Goal: Task Accomplishment & Management: Manage account settings

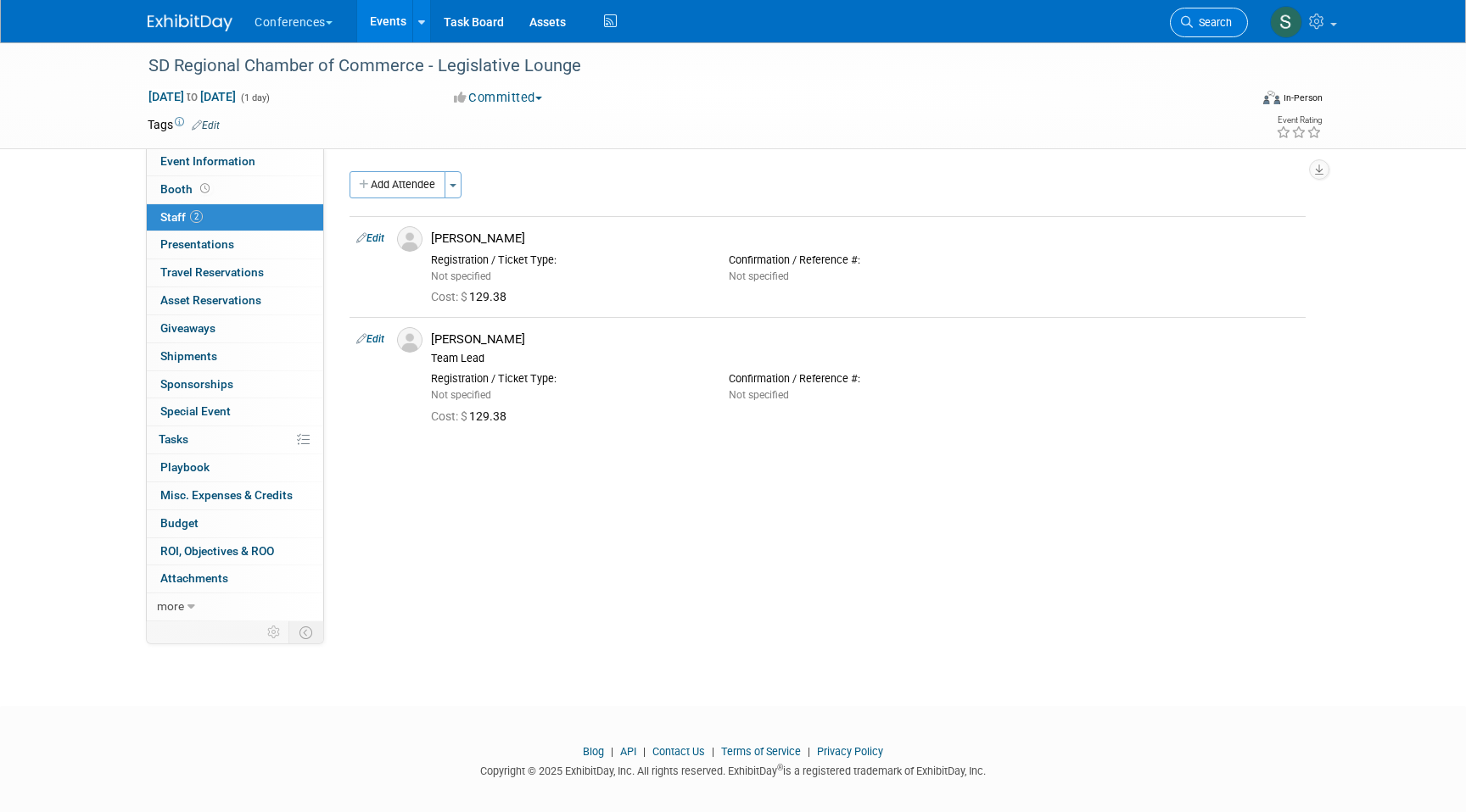
click at [1206, 8] on link "Search" at bounding box center [1209, 22] width 78 height 29
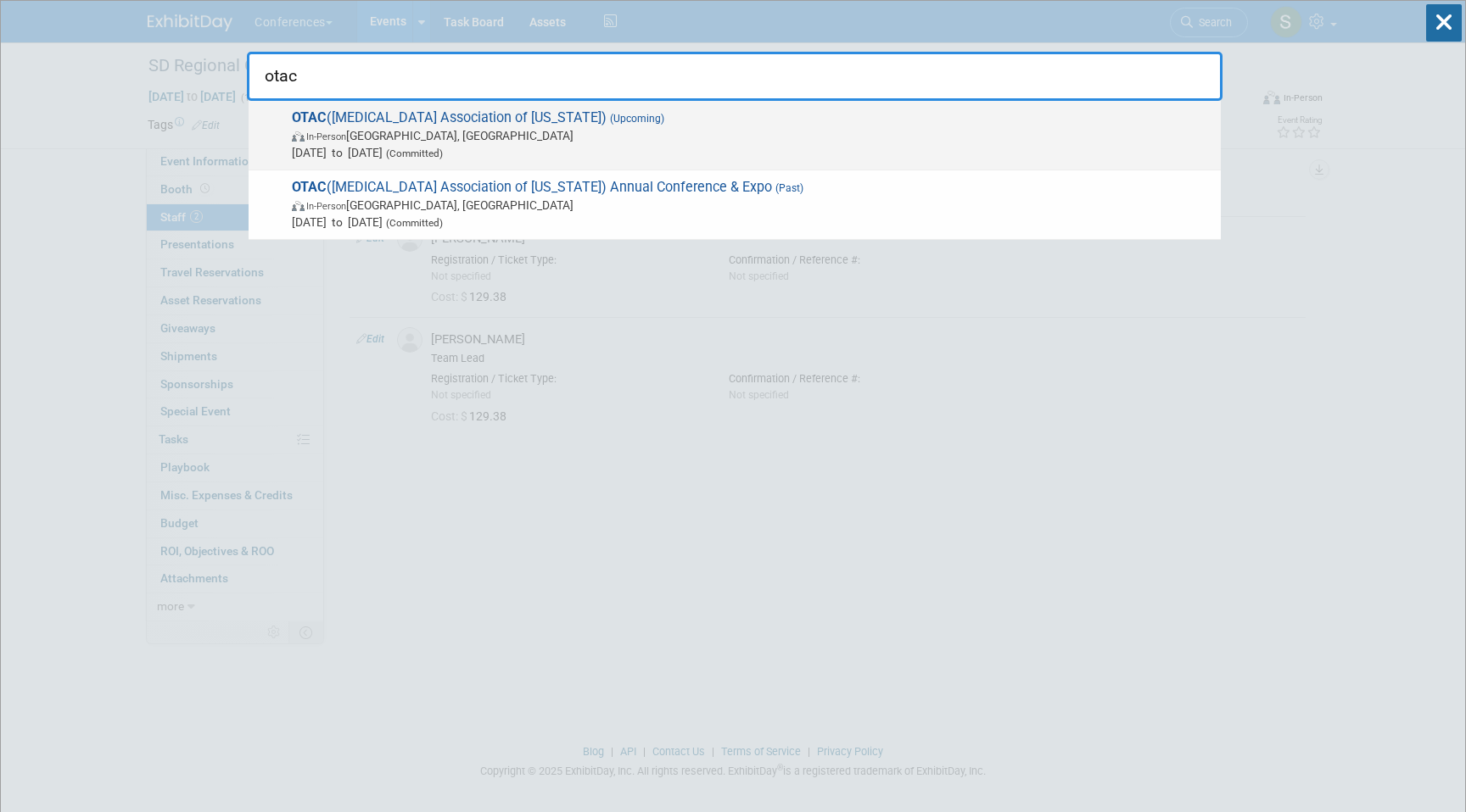
type input "otac"
click at [787, 133] on span "In-Person [GEOGRAPHIC_DATA], [GEOGRAPHIC_DATA]" at bounding box center [751, 135] width 920 height 17
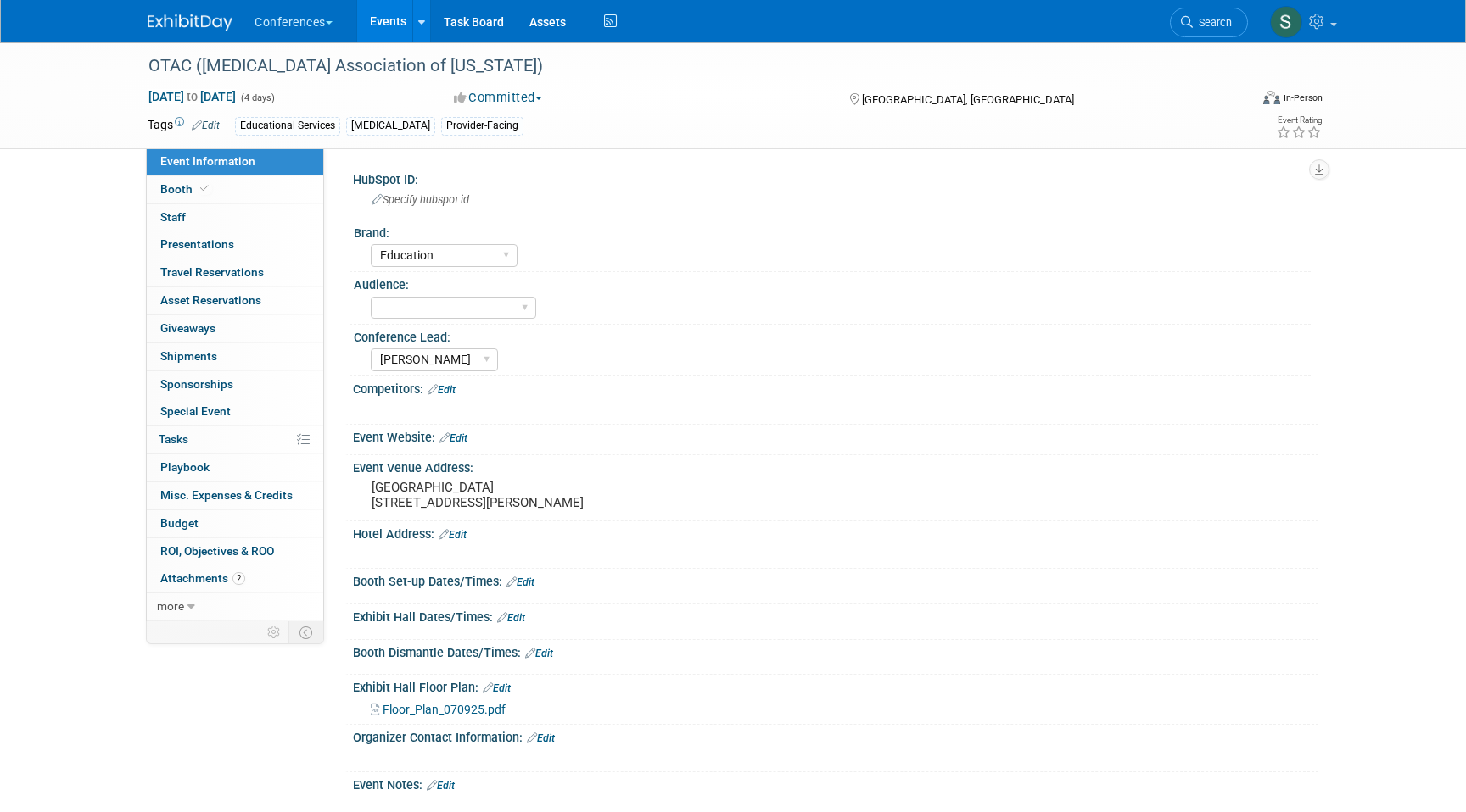
select select "Education"
select select "[PERSON_NAME]"
click at [230, 223] on link "0 Staff 0" at bounding box center [234, 218] width 176 height 27
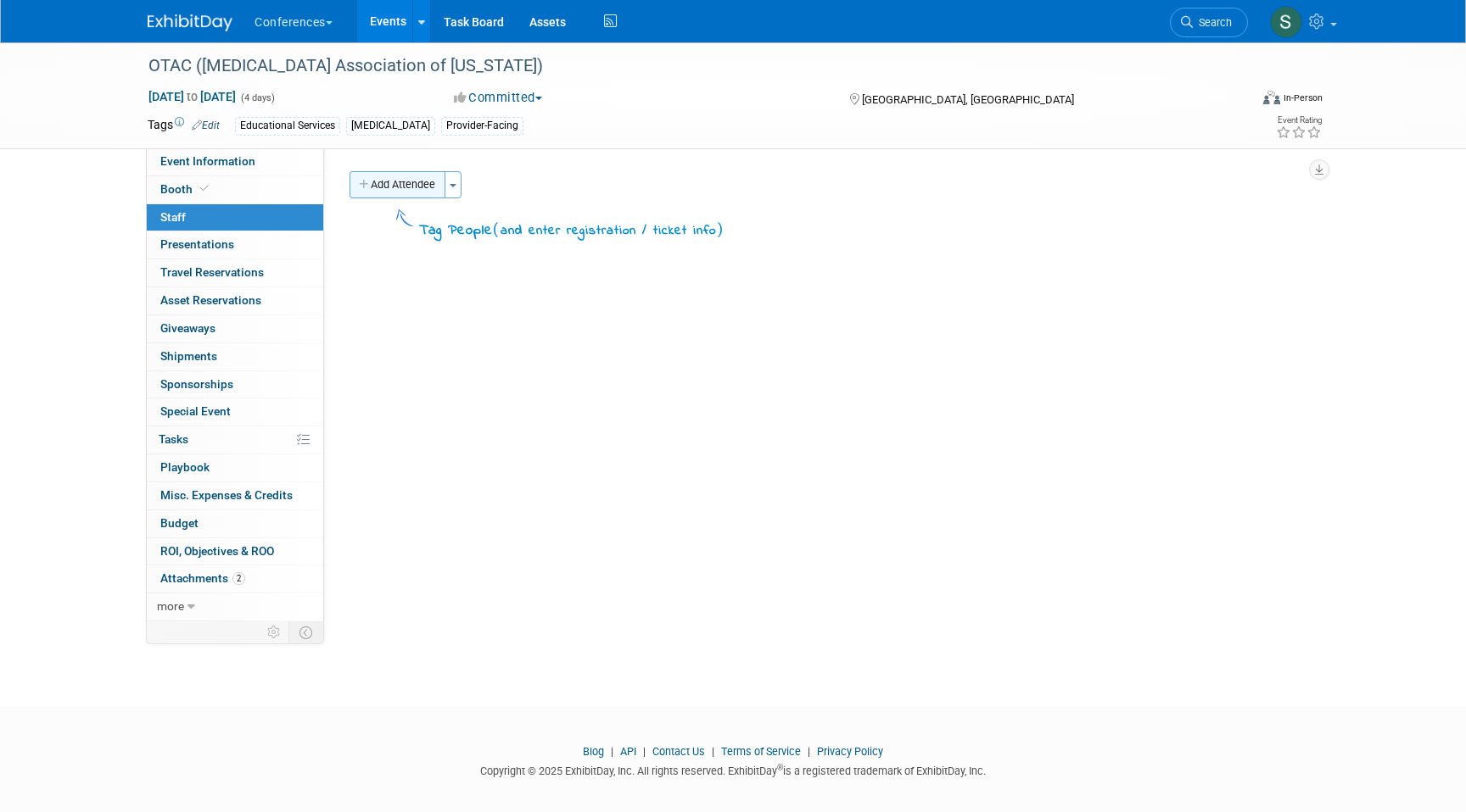
click at [390, 182] on button "Add Attendee" at bounding box center [397, 184] width 96 height 27
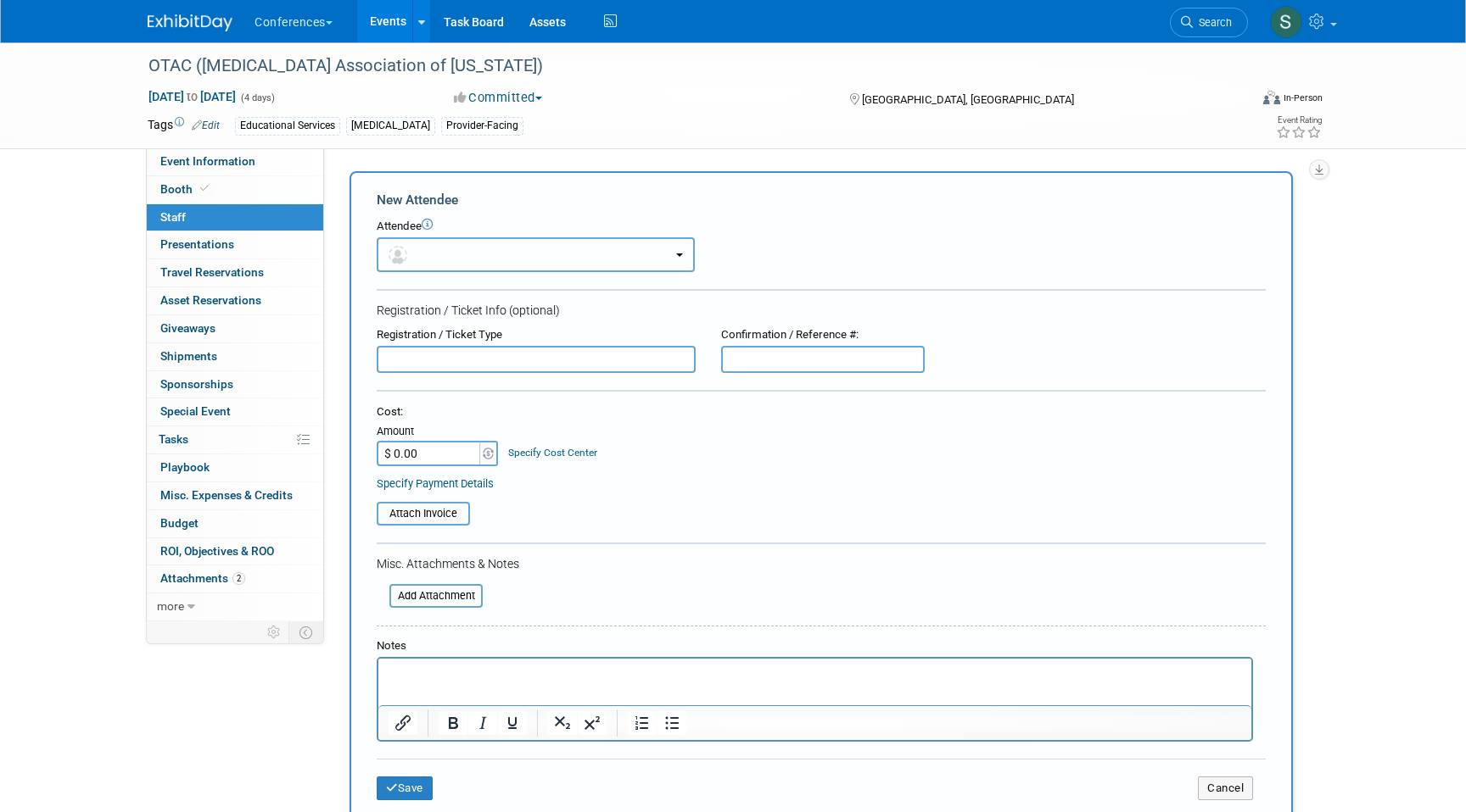
click at [437, 258] on button "button" at bounding box center [535, 255] width 318 height 35
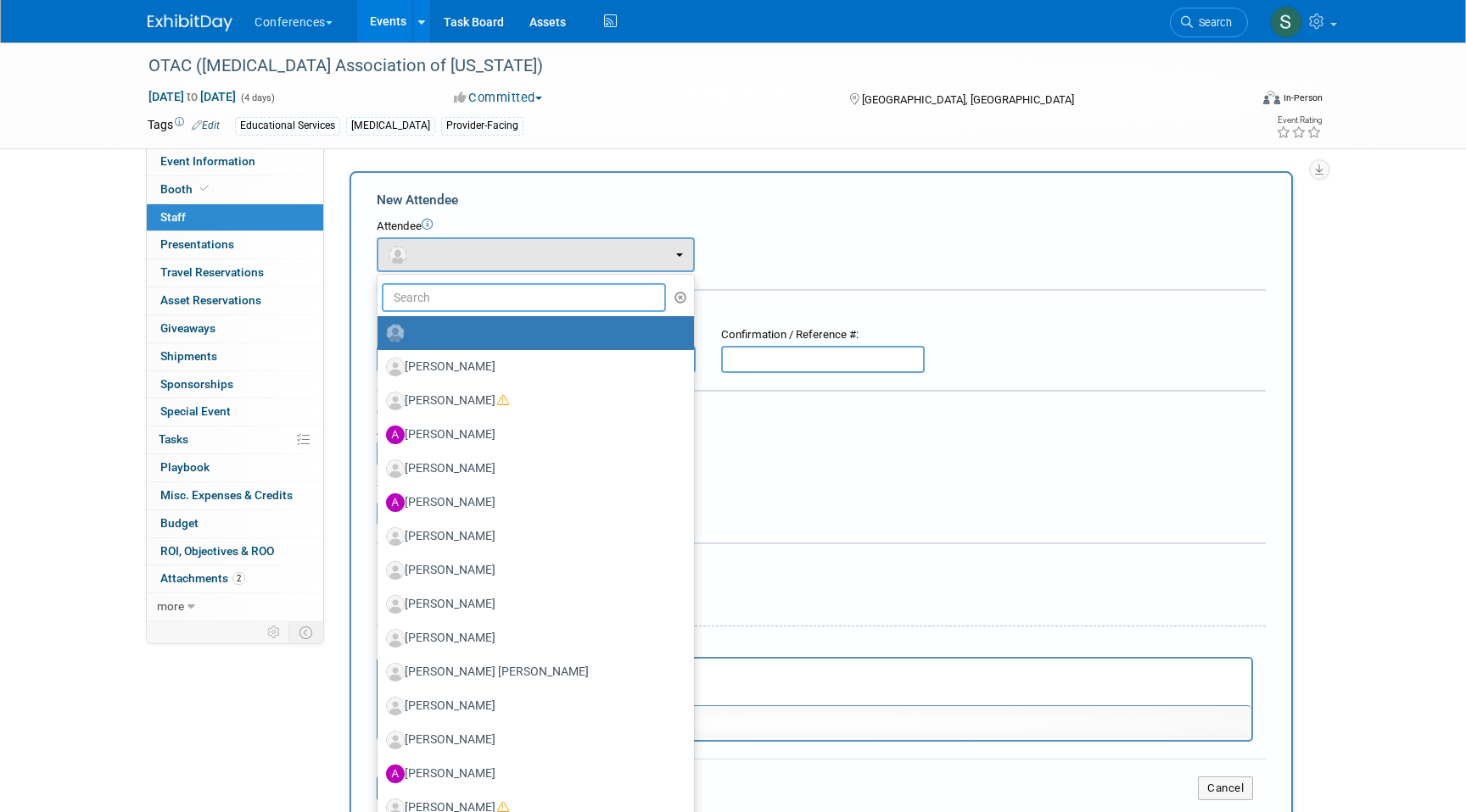
click at [423, 296] on input "text" at bounding box center [524, 297] width 284 height 29
type input "alexis"
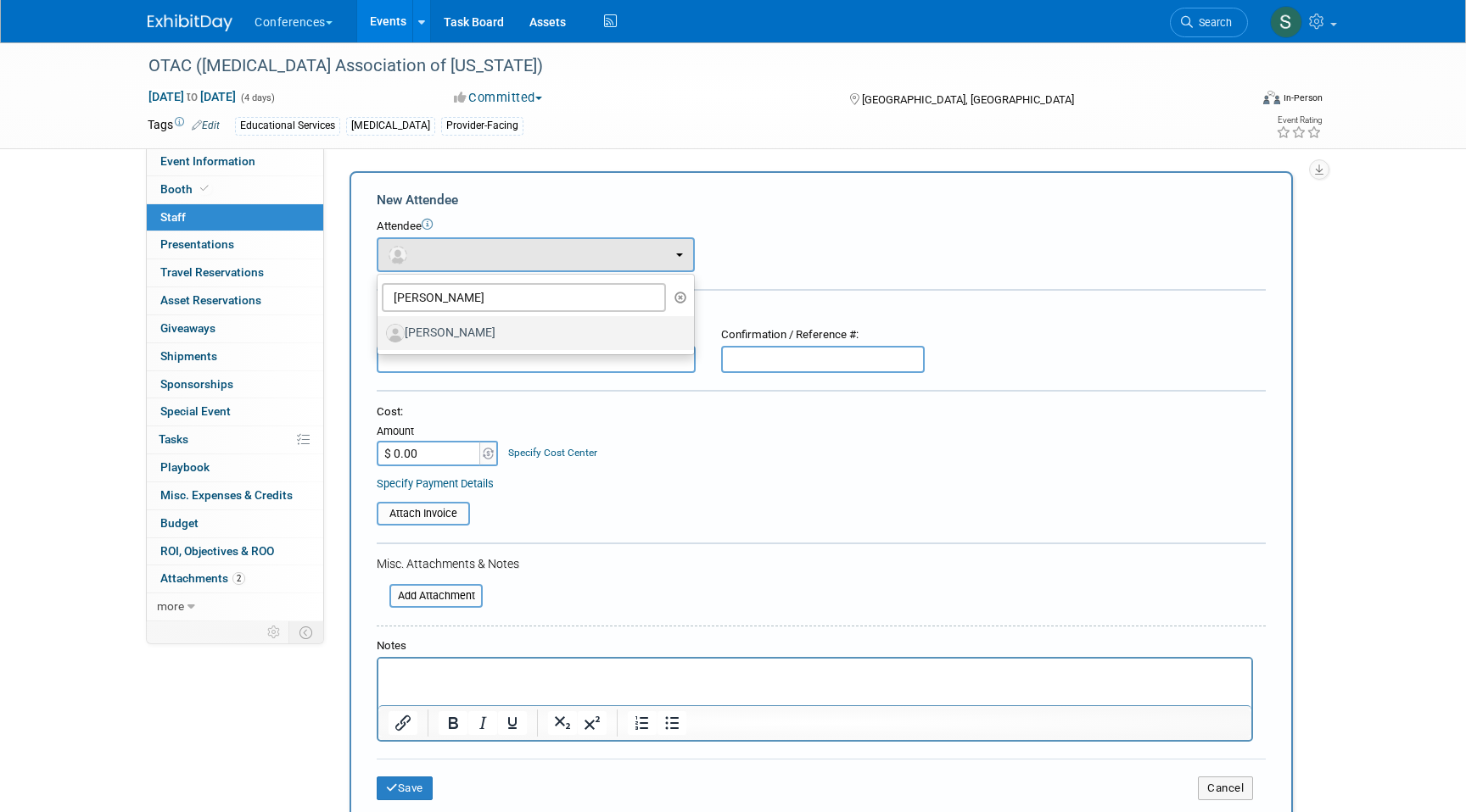
click at [472, 335] on label "[PERSON_NAME]" at bounding box center [532, 333] width 291 height 27
click at [380, 335] on input "[PERSON_NAME]" at bounding box center [374, 331] width 11 height 11
select select "94bef7c3-0f21-44f9-9003-6277599867ca"
select select "300"
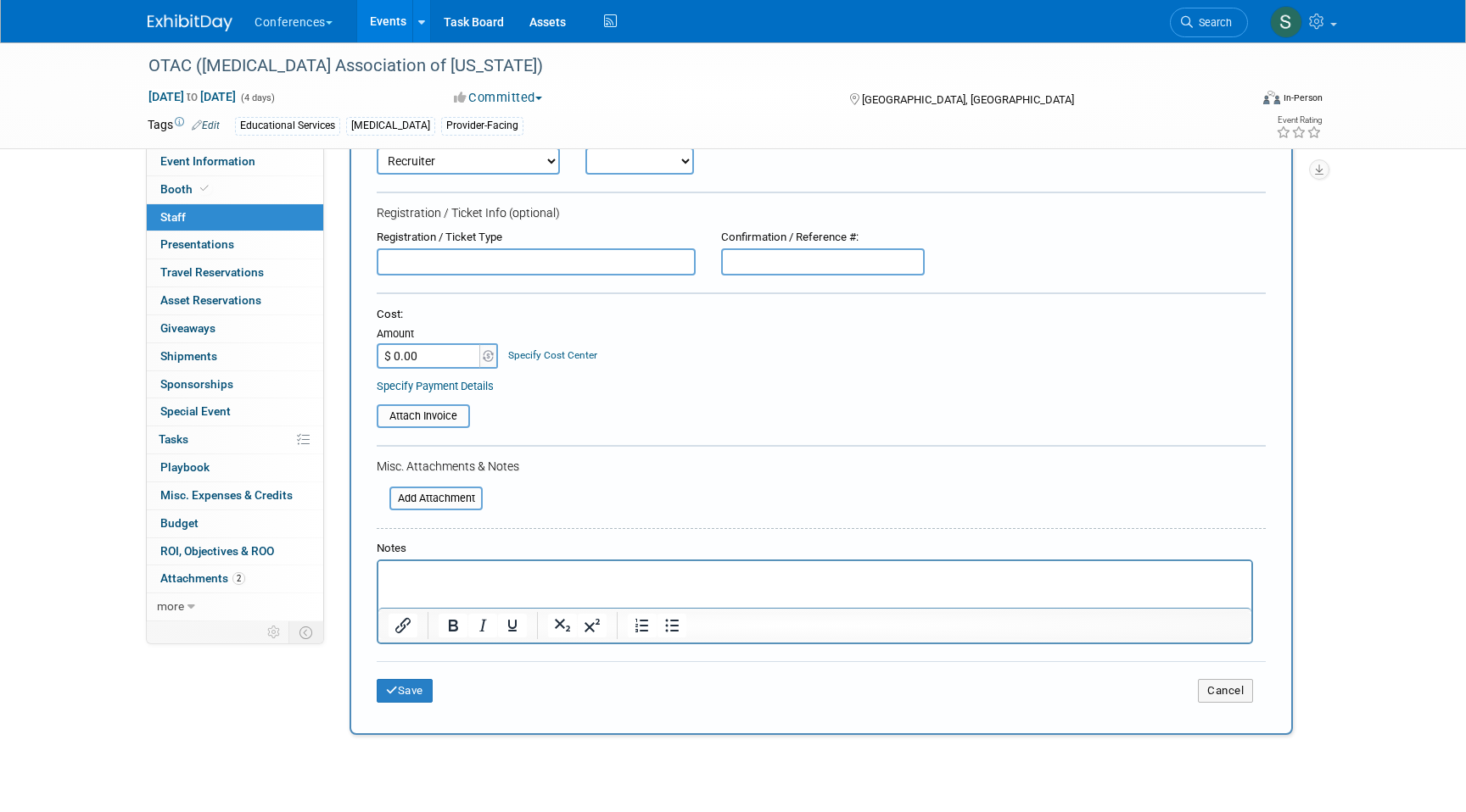
scroll to position [208, 0]
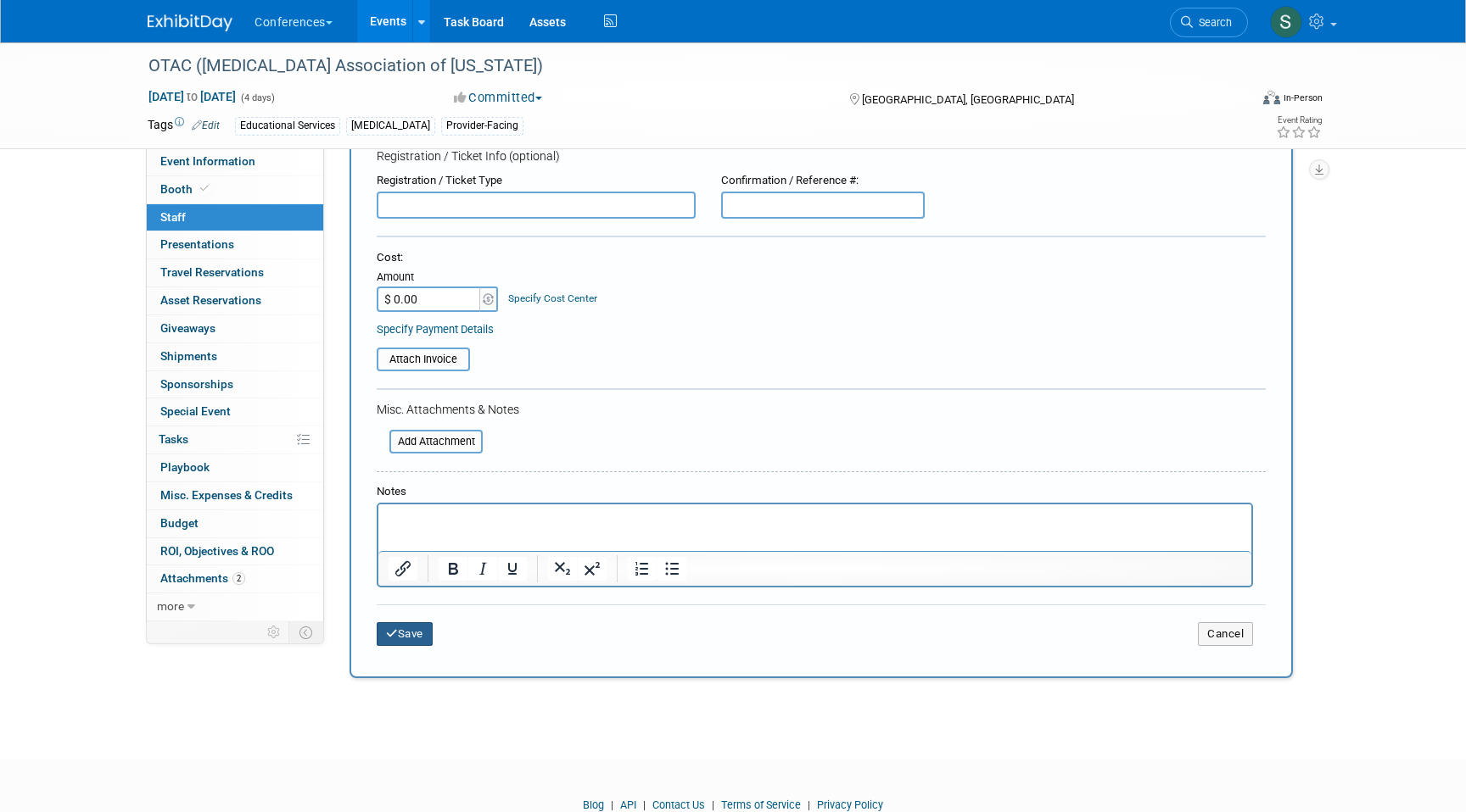
click at [414, 629] on button "Save" at bounding box center [404, 634] width 56 height 24
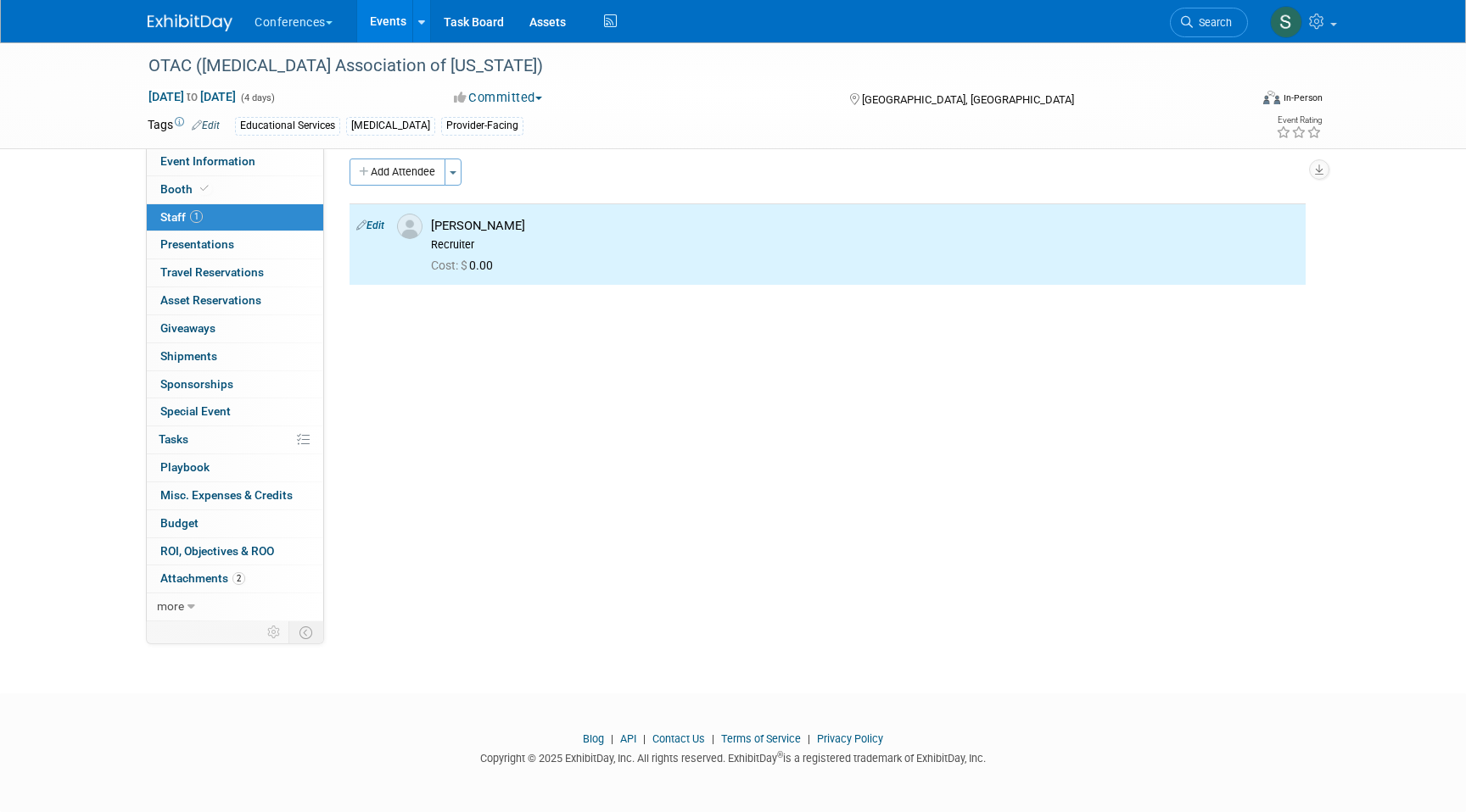
scroll to position [0, 0]
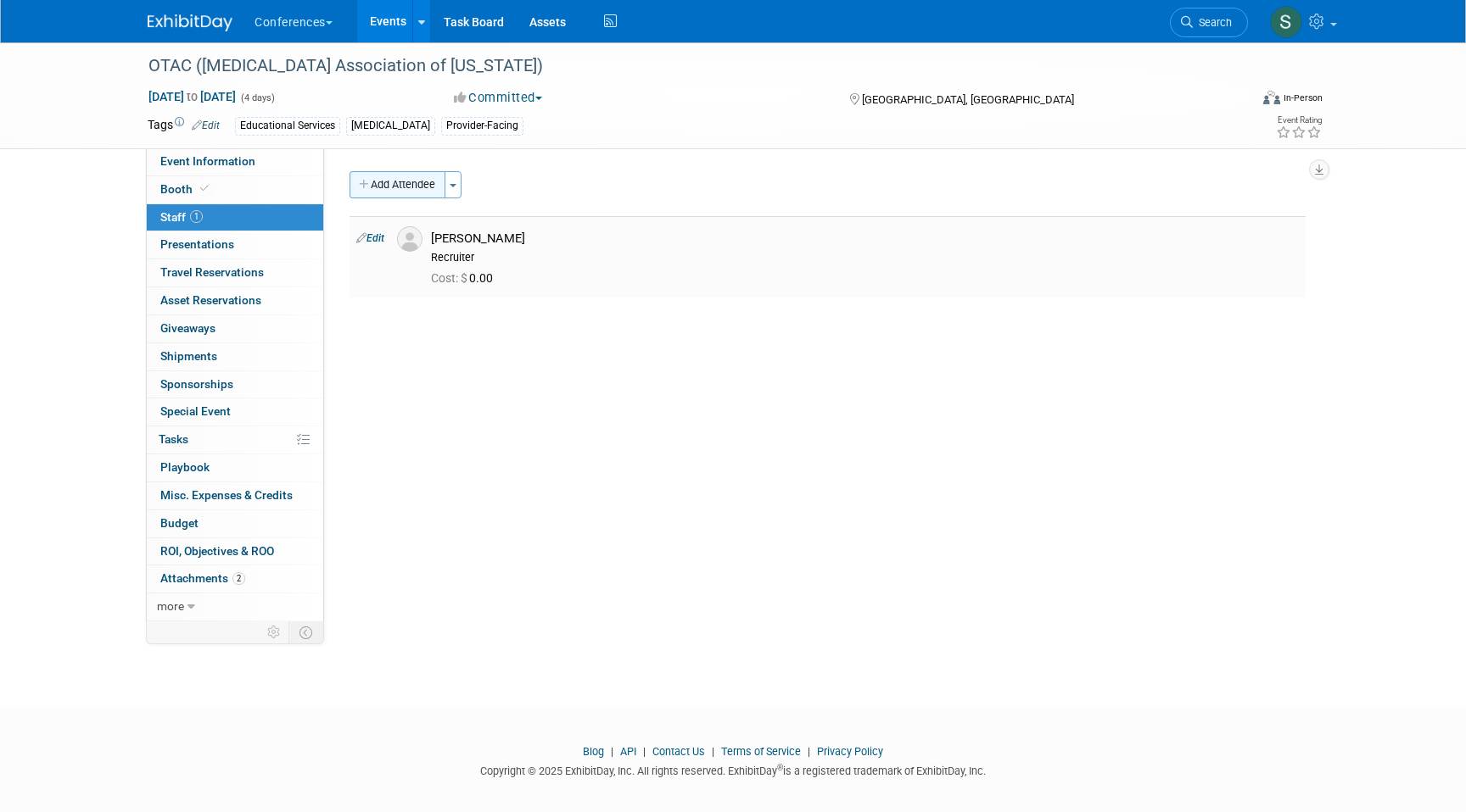
click at [411, 194] on button "Add Attendee" at bounding box center [397, 184] width 96 height 27
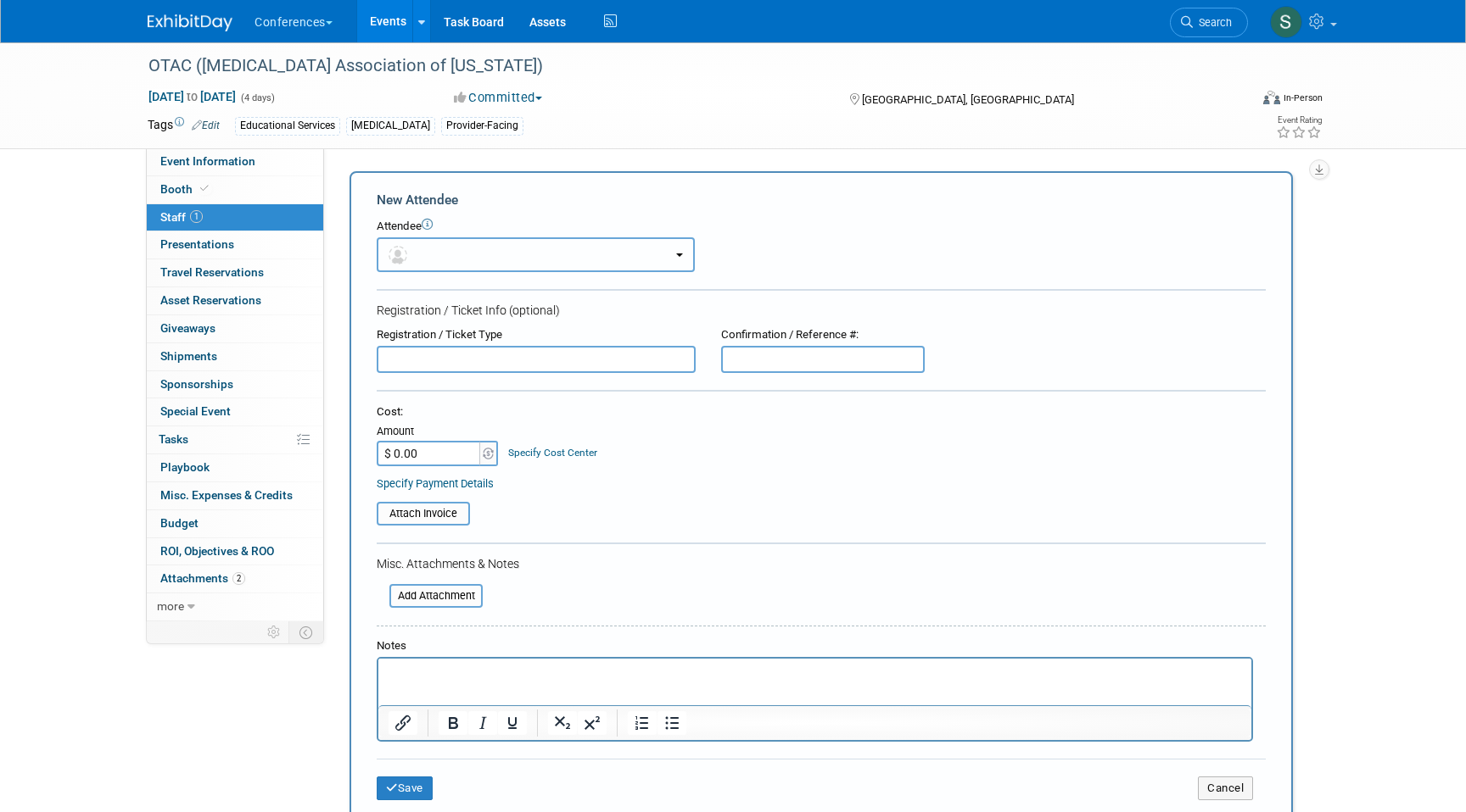
click at [430, 248] on button "button" at bounding box center [535, 255] width 318 height 35
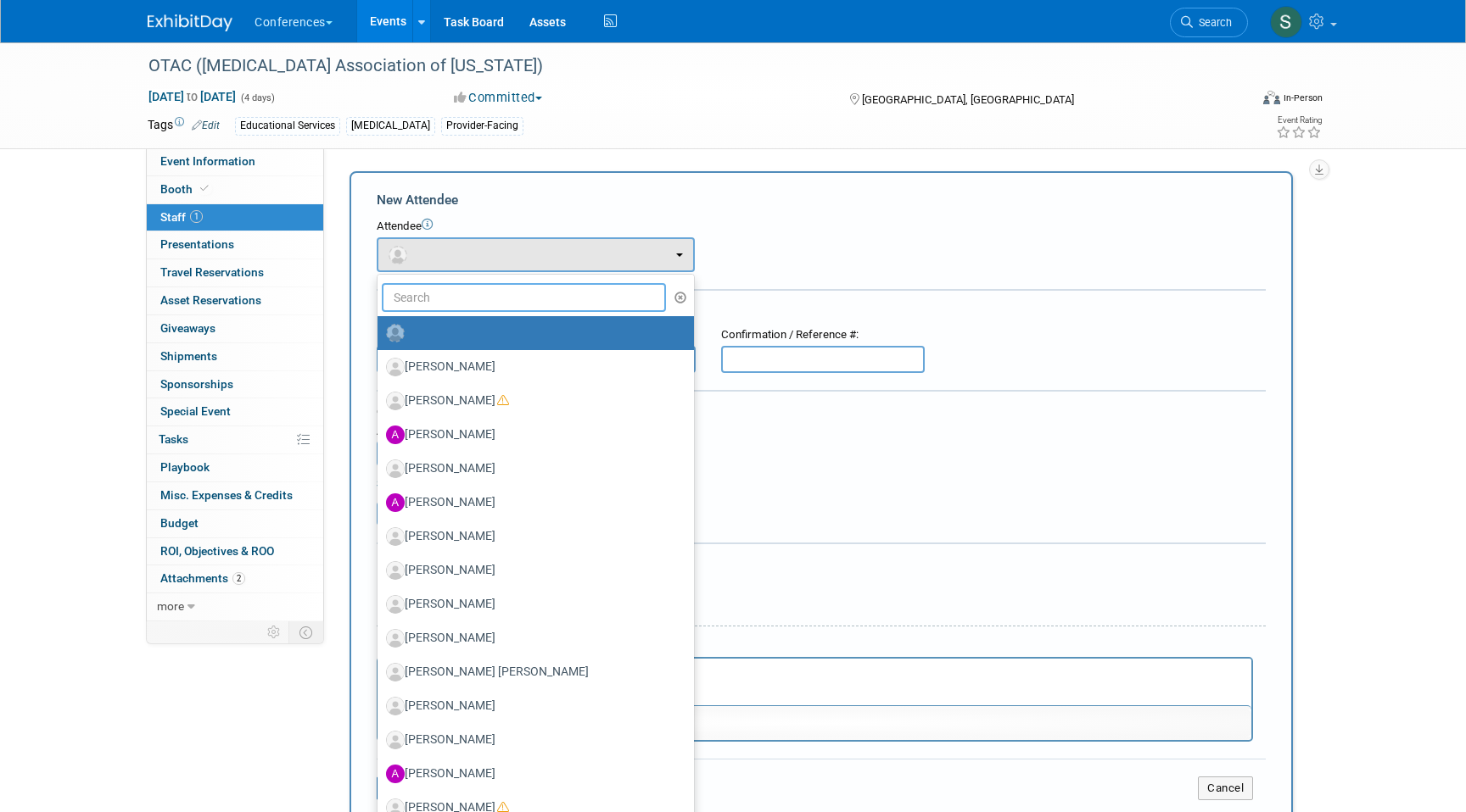
click at [430, 296] on input "text" at bounding box center [524, 297] width 284 height 29
type input "whitney"
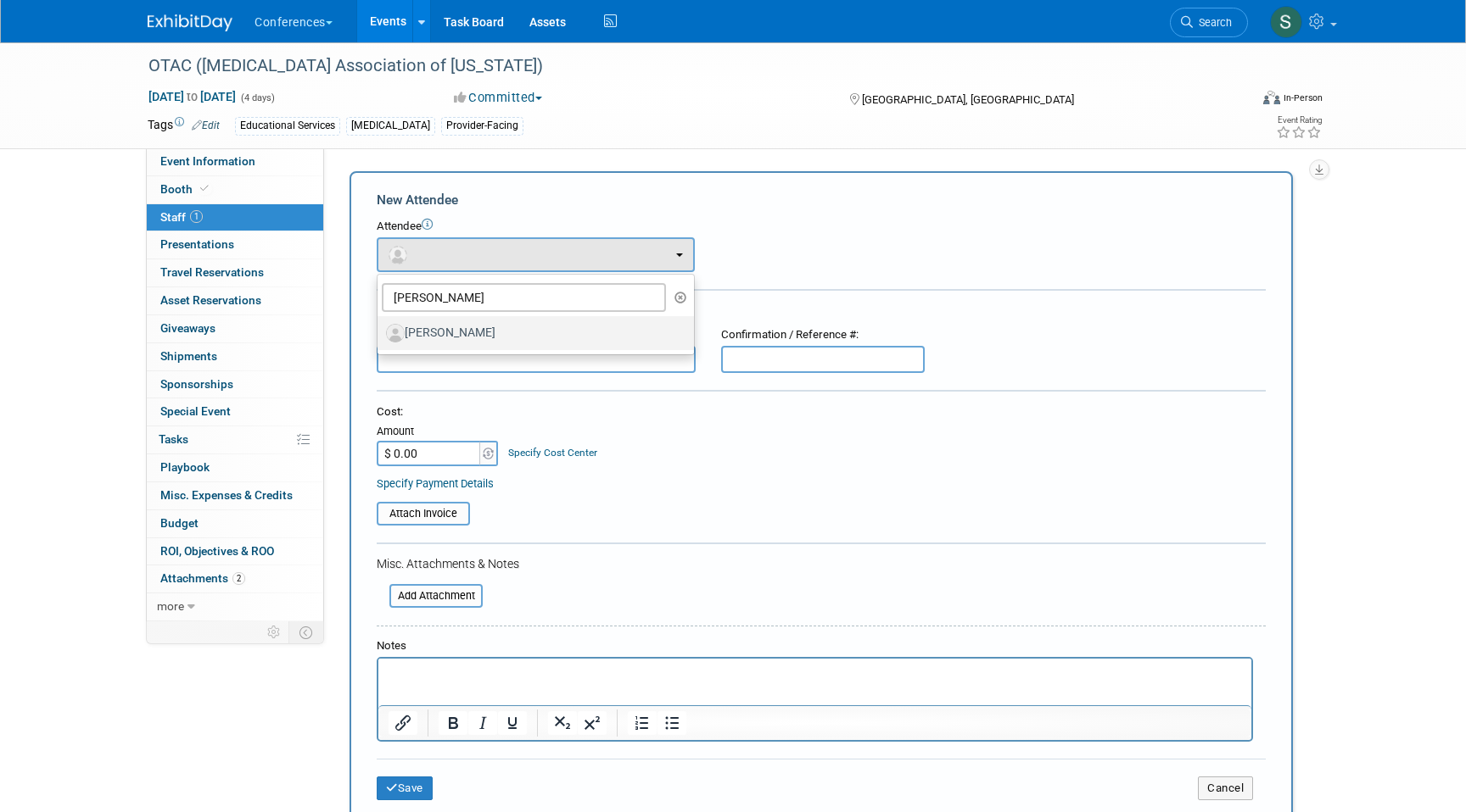
click at [460, 342] on label "[PERSON_NAME]" at bounding box center [532, 333] width 291 height 27
click at [380, 336] on input "[PERSON_NAME]" at bounding box center [374, 331] width 11 height 11
select select "21549197-cf44-44e2-99d5-bc116d248154"
select select "300"
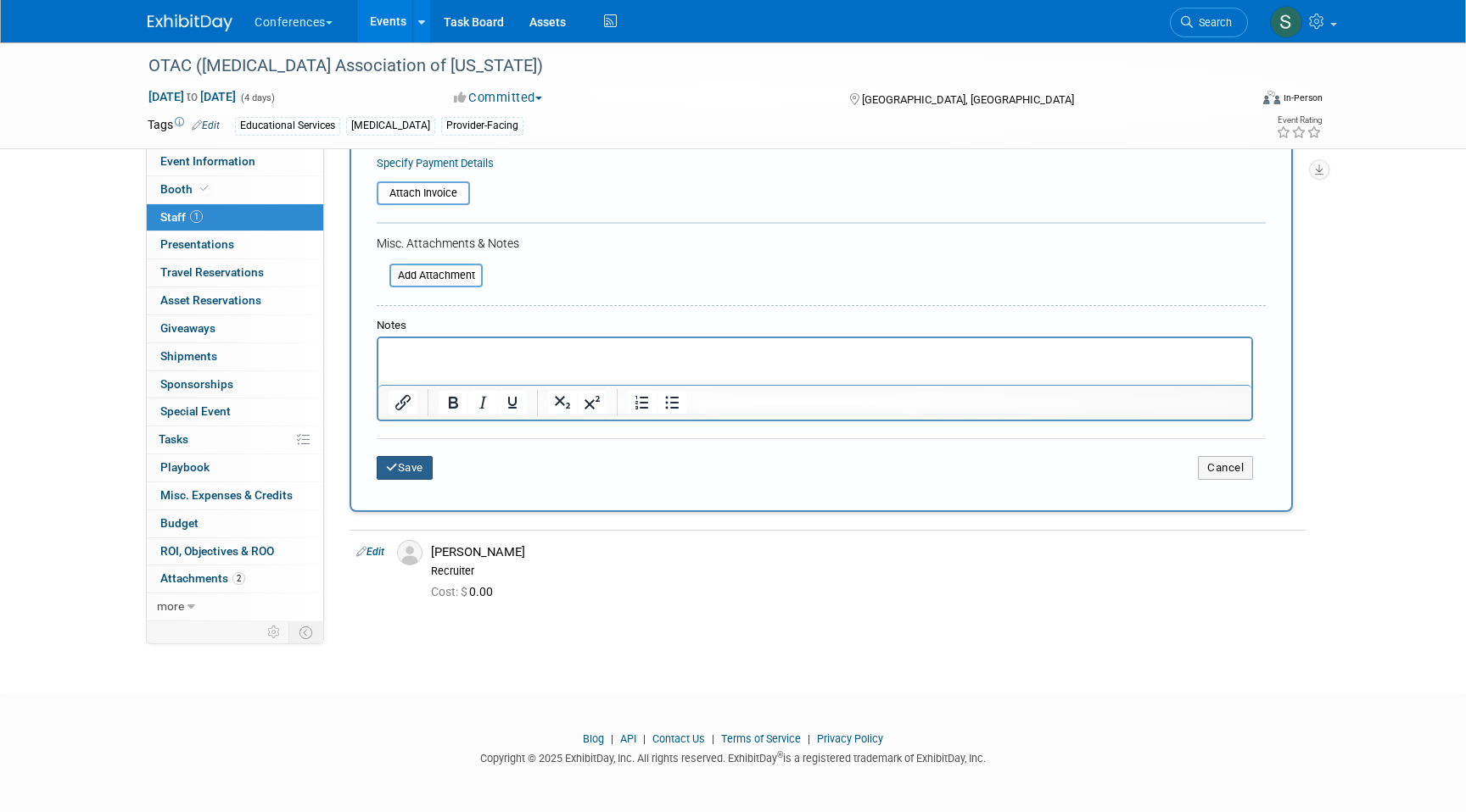
click at [408, 471] on button "Save" at bounding box center [404, 468] width 56 height 24
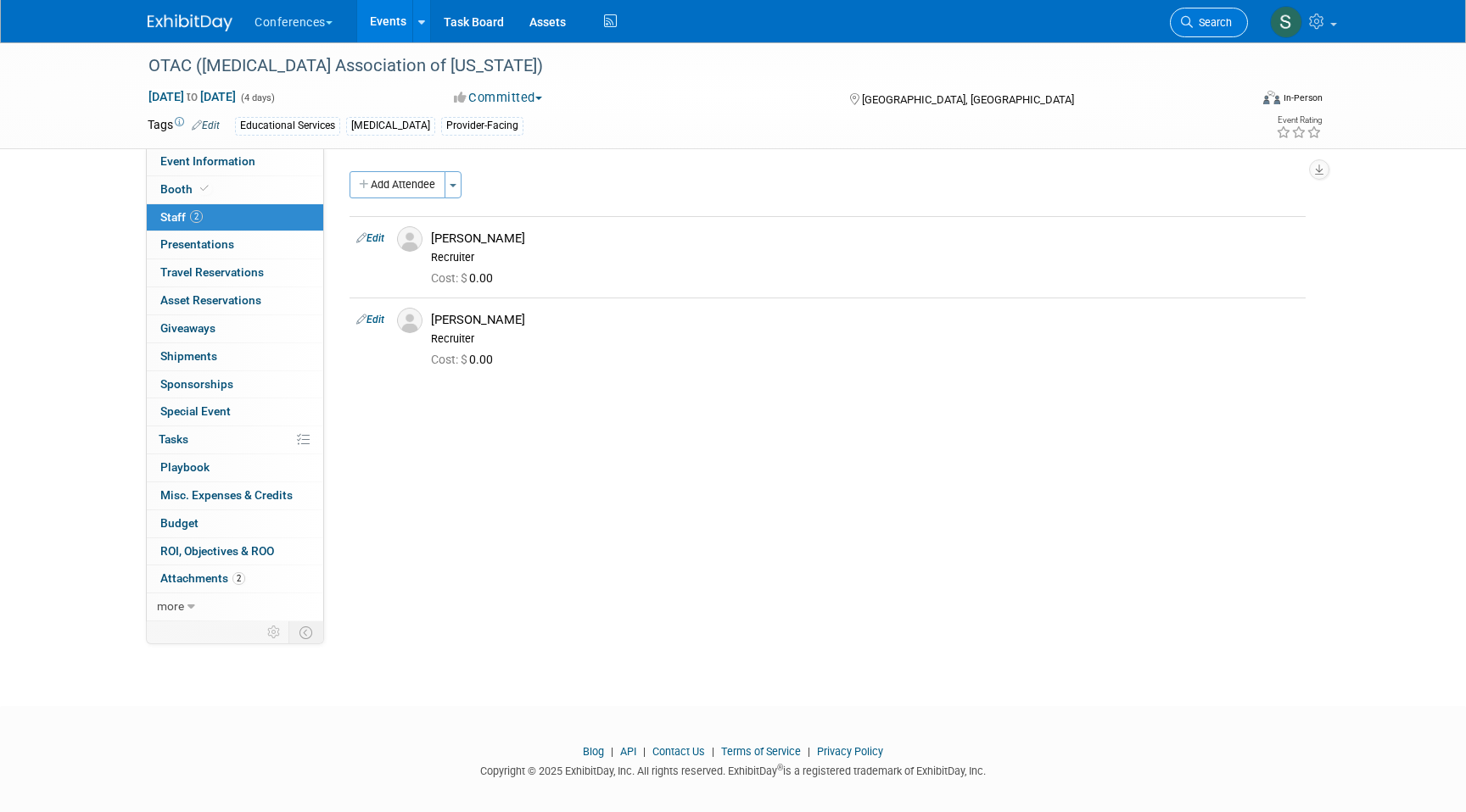
click at [1184, 26] on icon at bounding box center [1187, 21] width 12 height 12
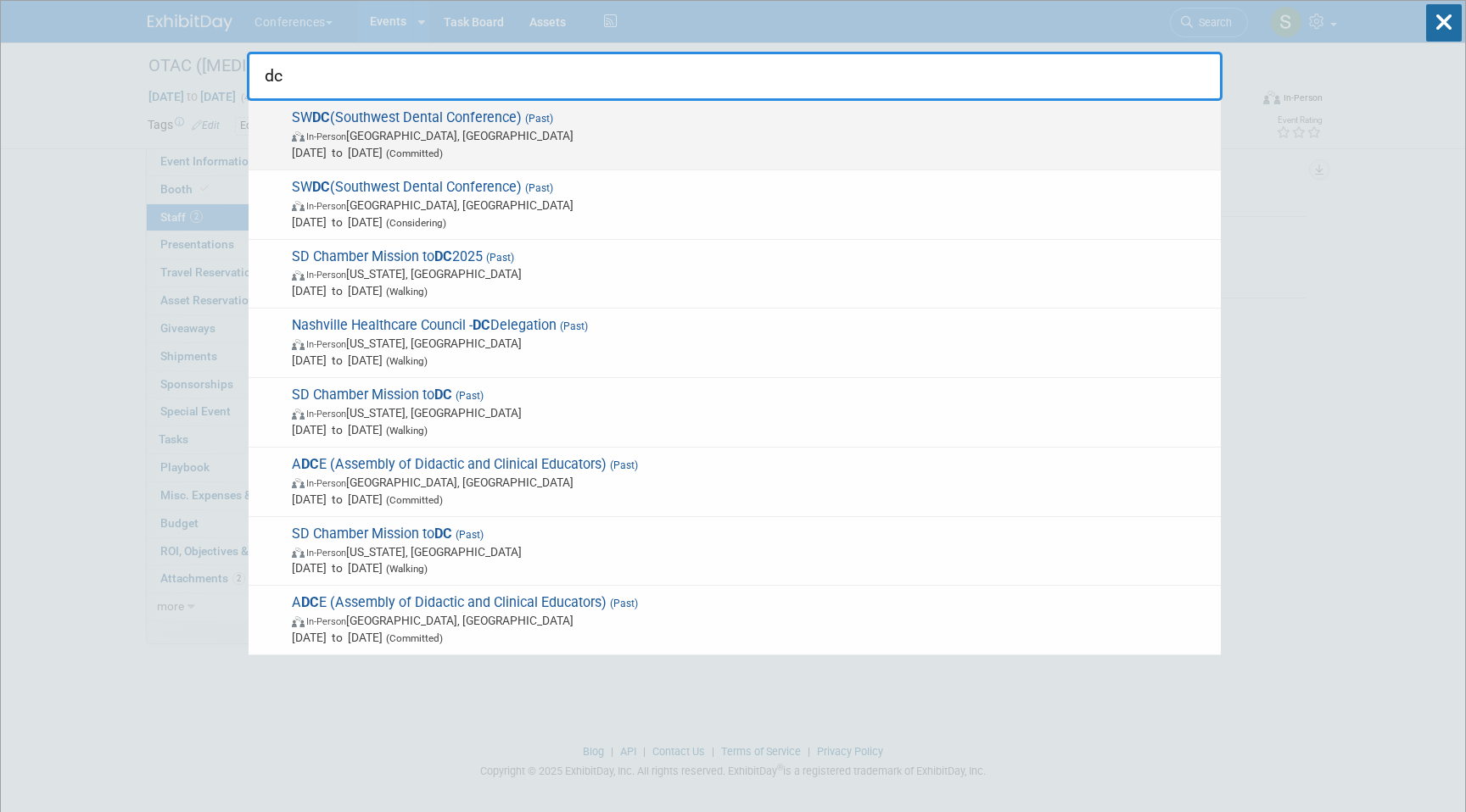
type input "d"
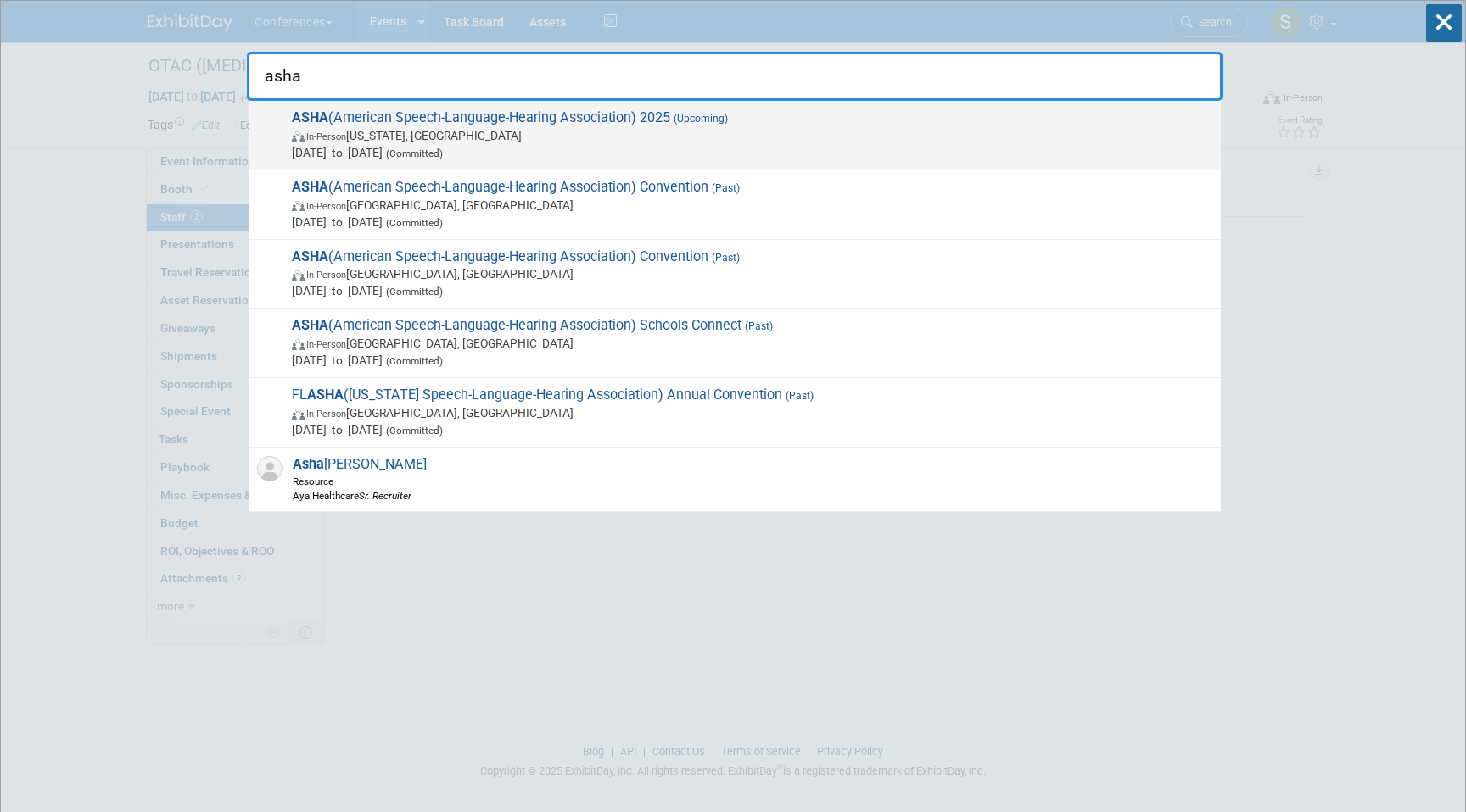
type input "asha"
click at [483, 139] on span "In-Person Washington, DC" at bounding box center [751, 135] width 920 height 17
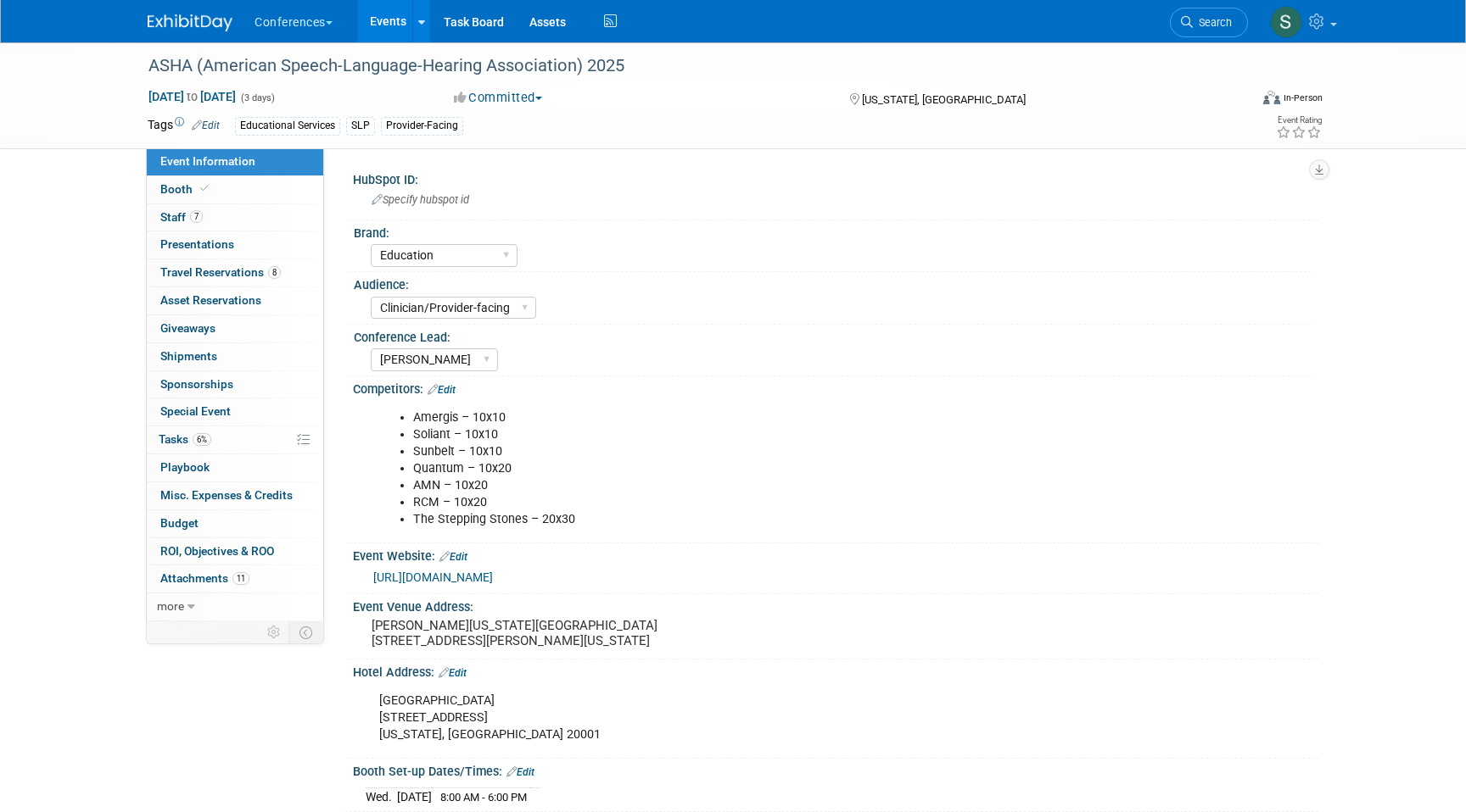
select select "Education"
select select "Clinician/Provider-facing"
select select "[PERSON_NAME]"
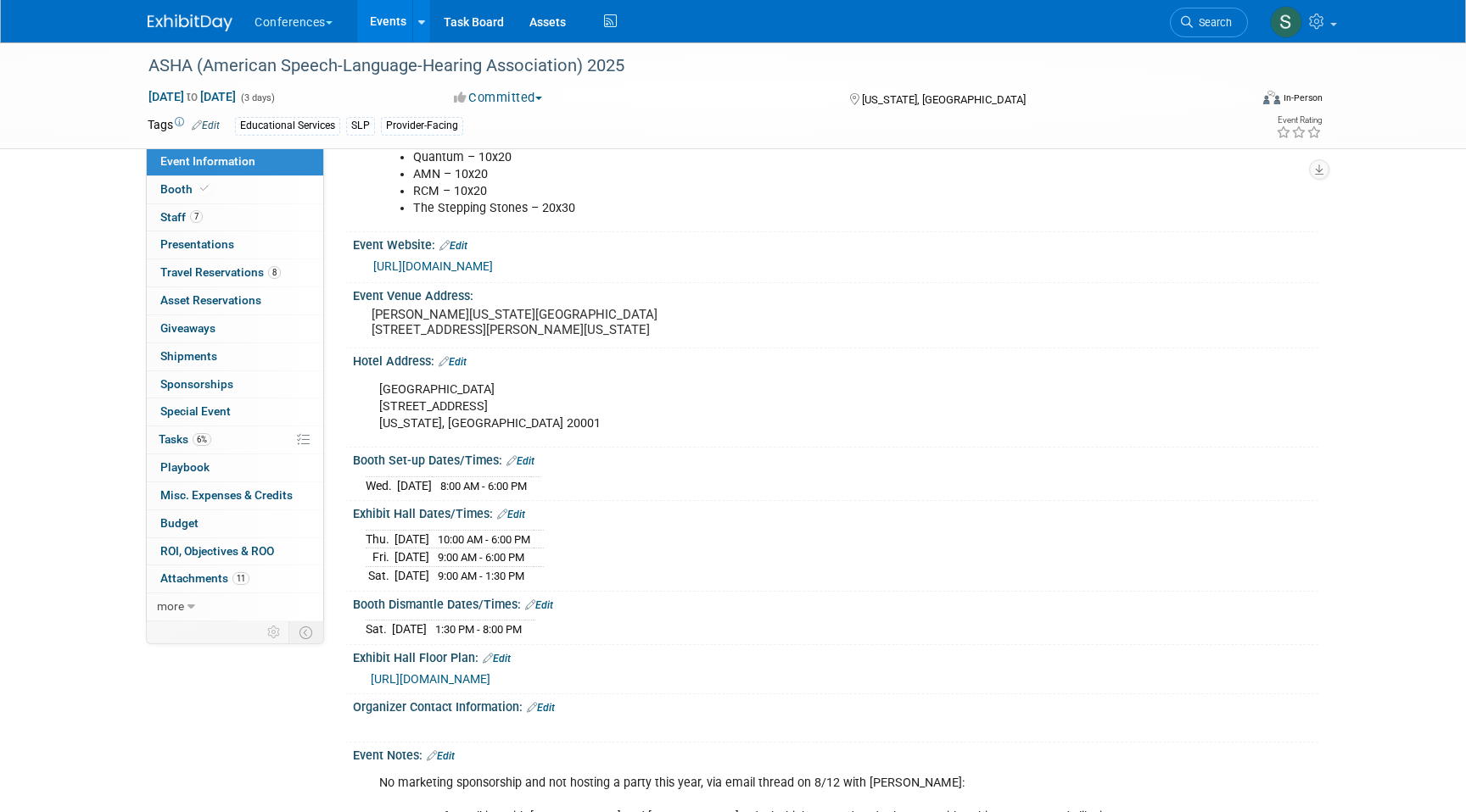
scroll to position [337, 0]
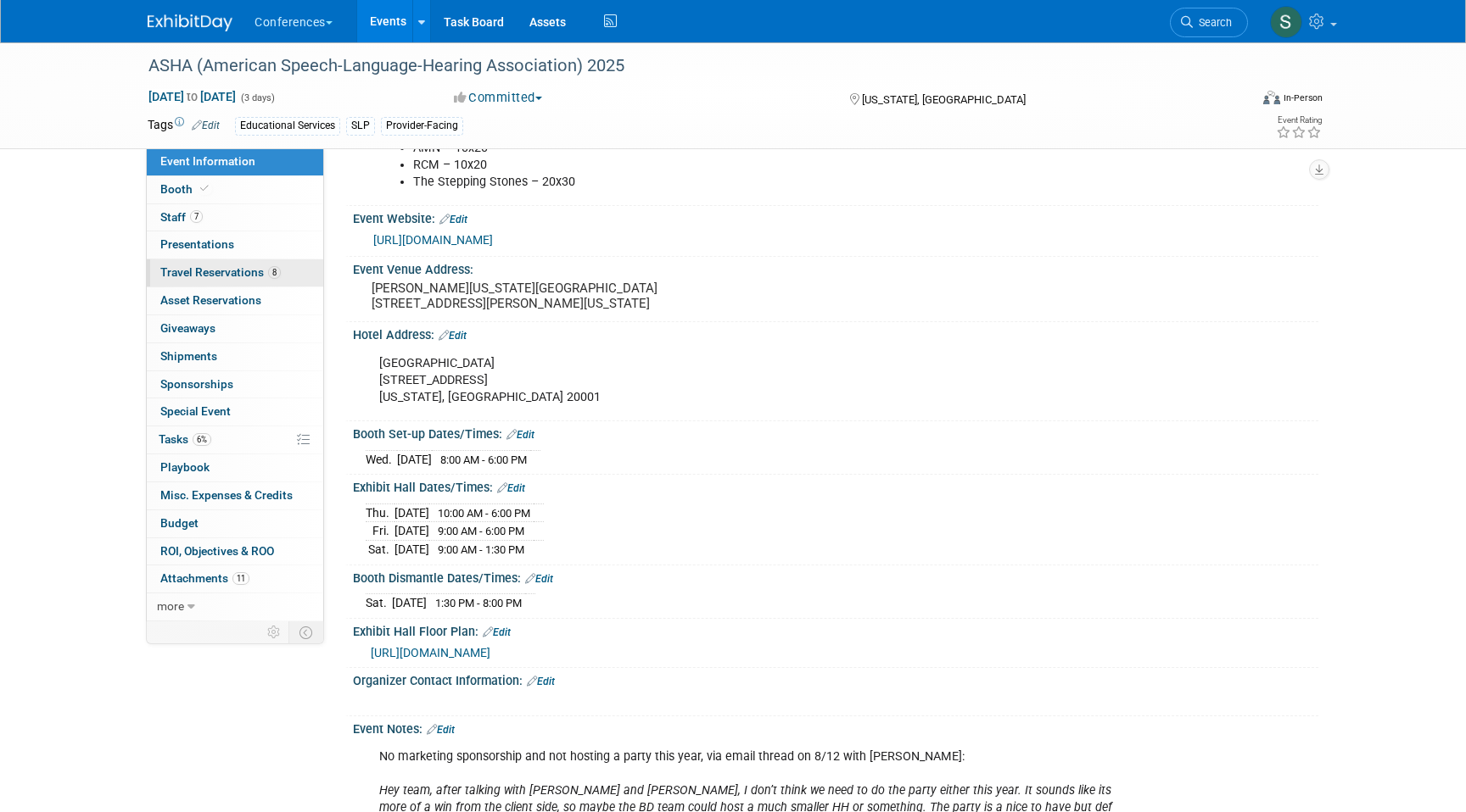
click at [244, 278] on span "Travel Reservations 8" at bounding box center [220, 272] width 121 height 14
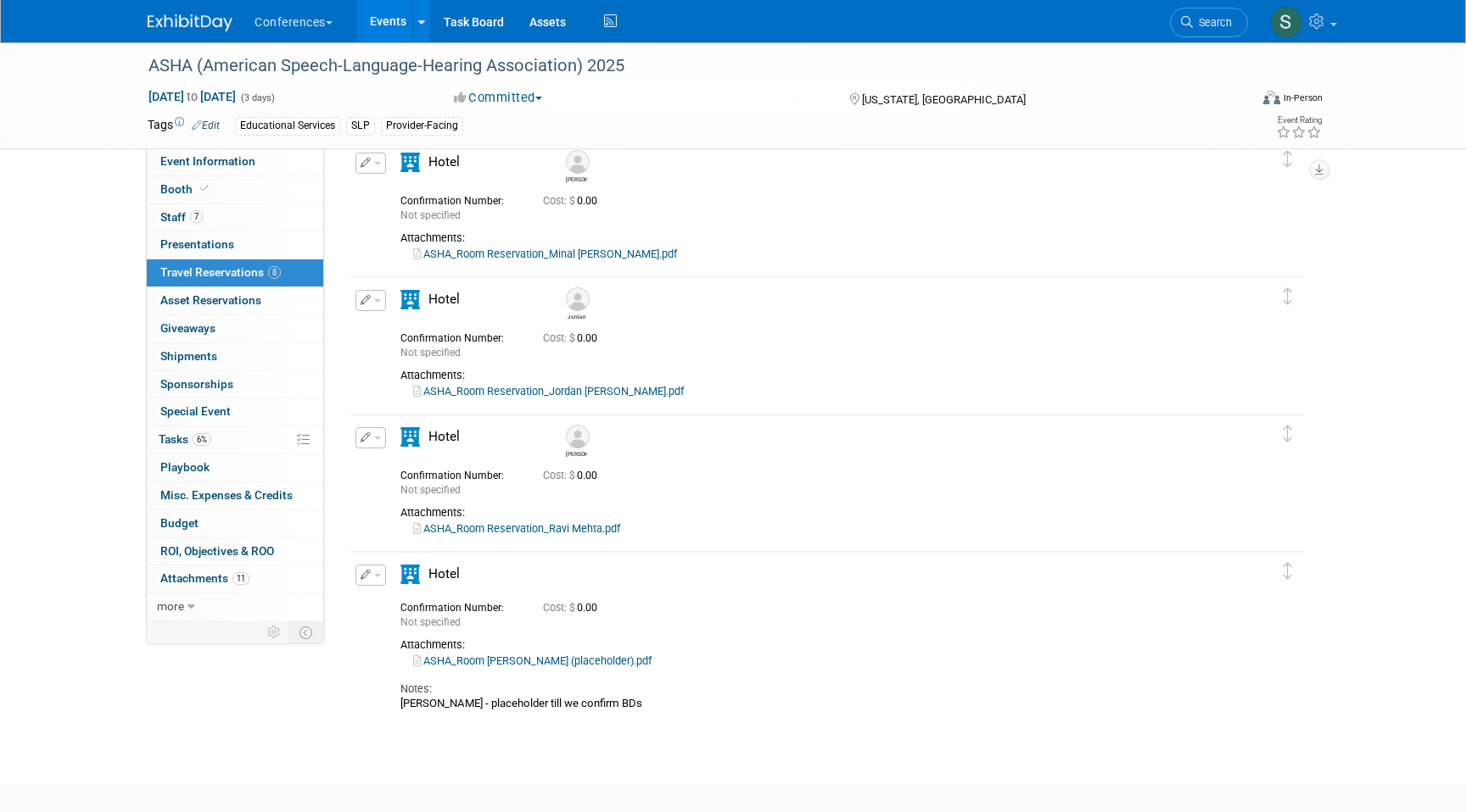
scroll to position [741, 0]
click at [538, 531] on link "ASHA_Room Reservation_Ravi Mehta.pdf" at bounding box center [516, 527] width 207 height 13
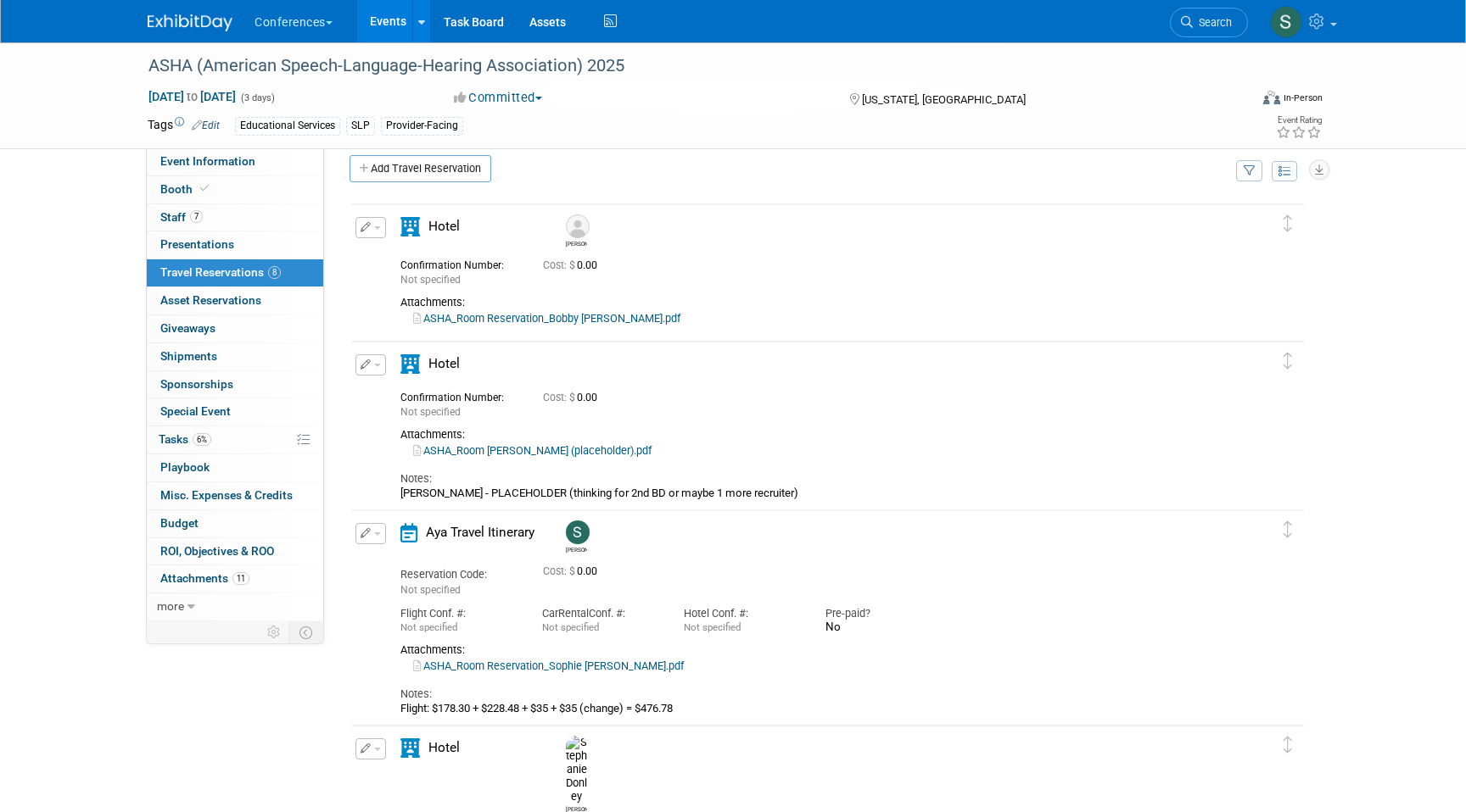
scroll to position [0, 0]
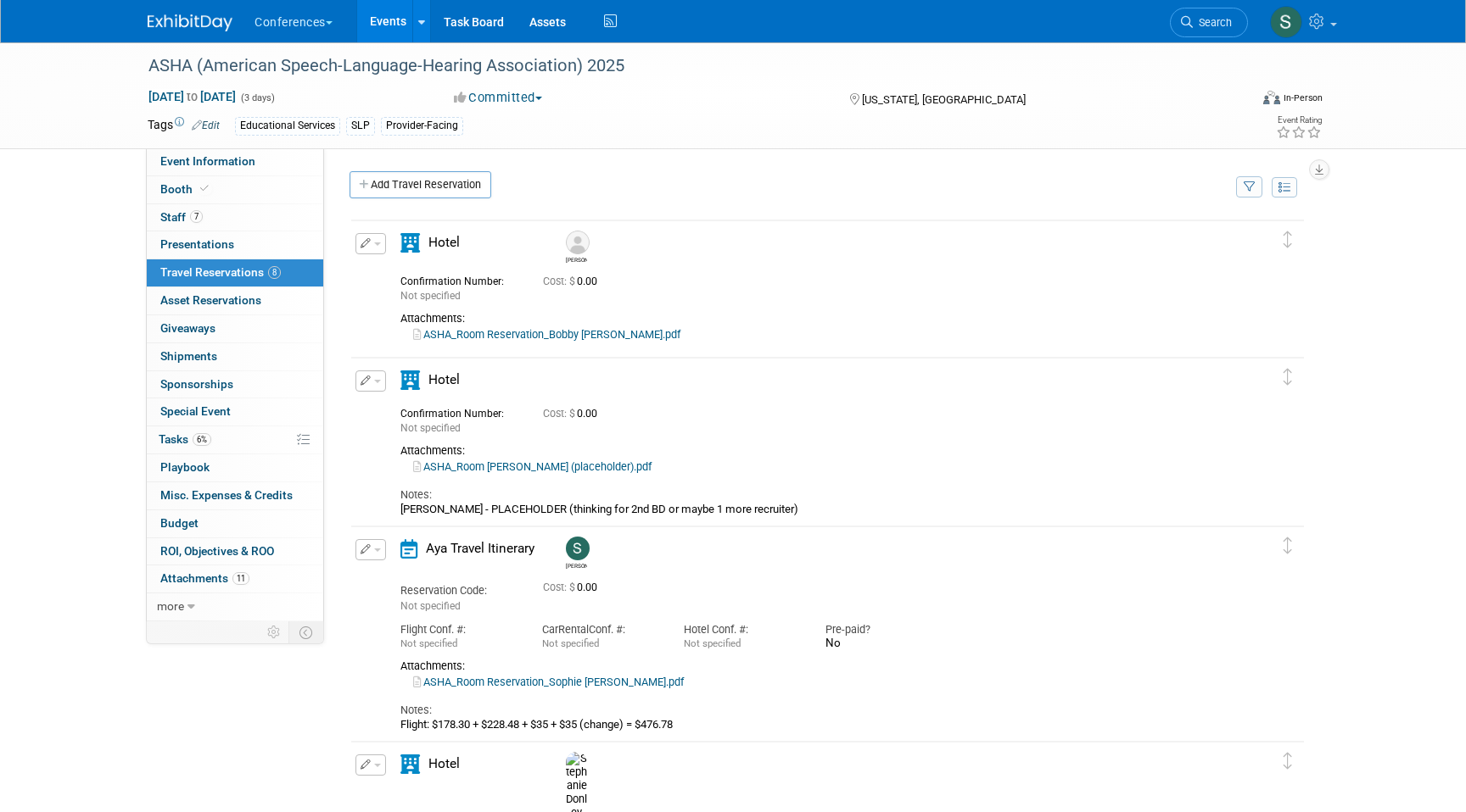
click at [520, 334] on link "ASHA_Room Reservation_Bobby Atha.pdf" at bounding box center [547, 335] width 267 height 13
